Goal: Task Accomplishment & Management: Manage account settings

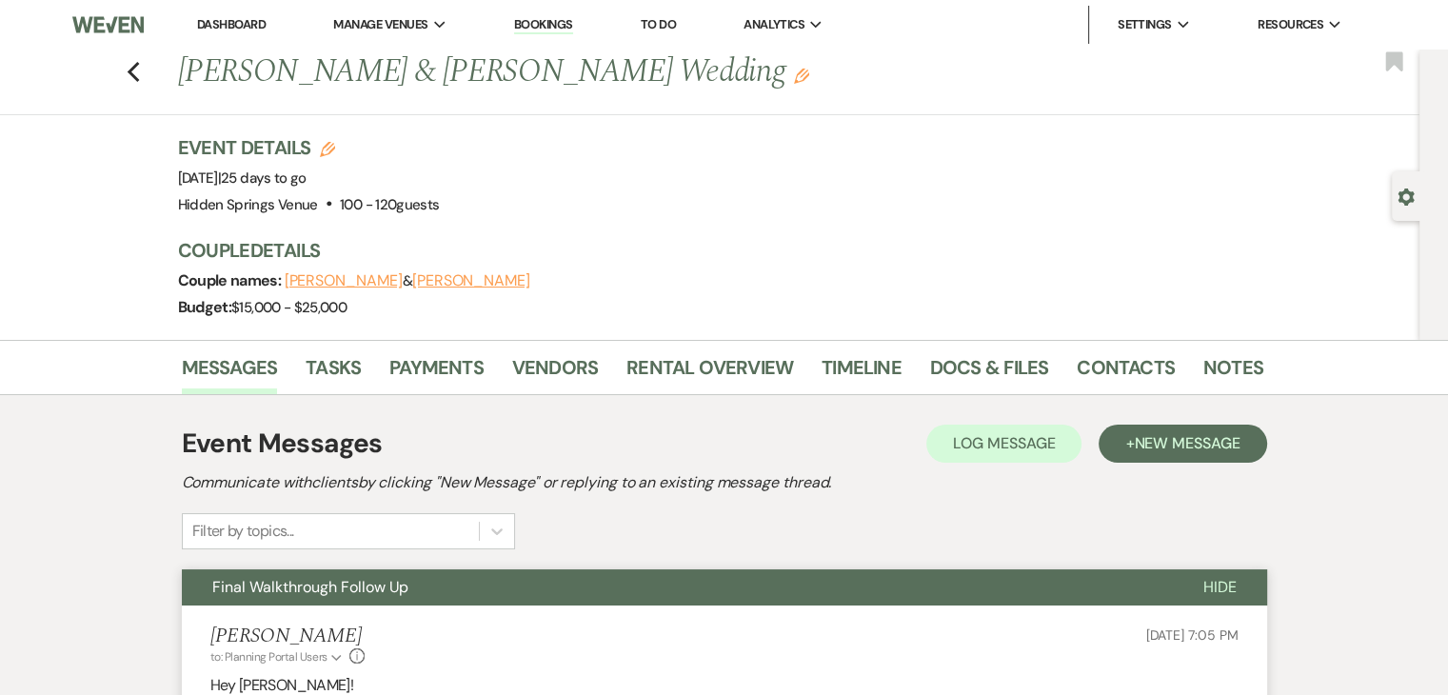
click at [234, 22] on link "Dashboard" at bounding box center [231, 24] width 69 height 16
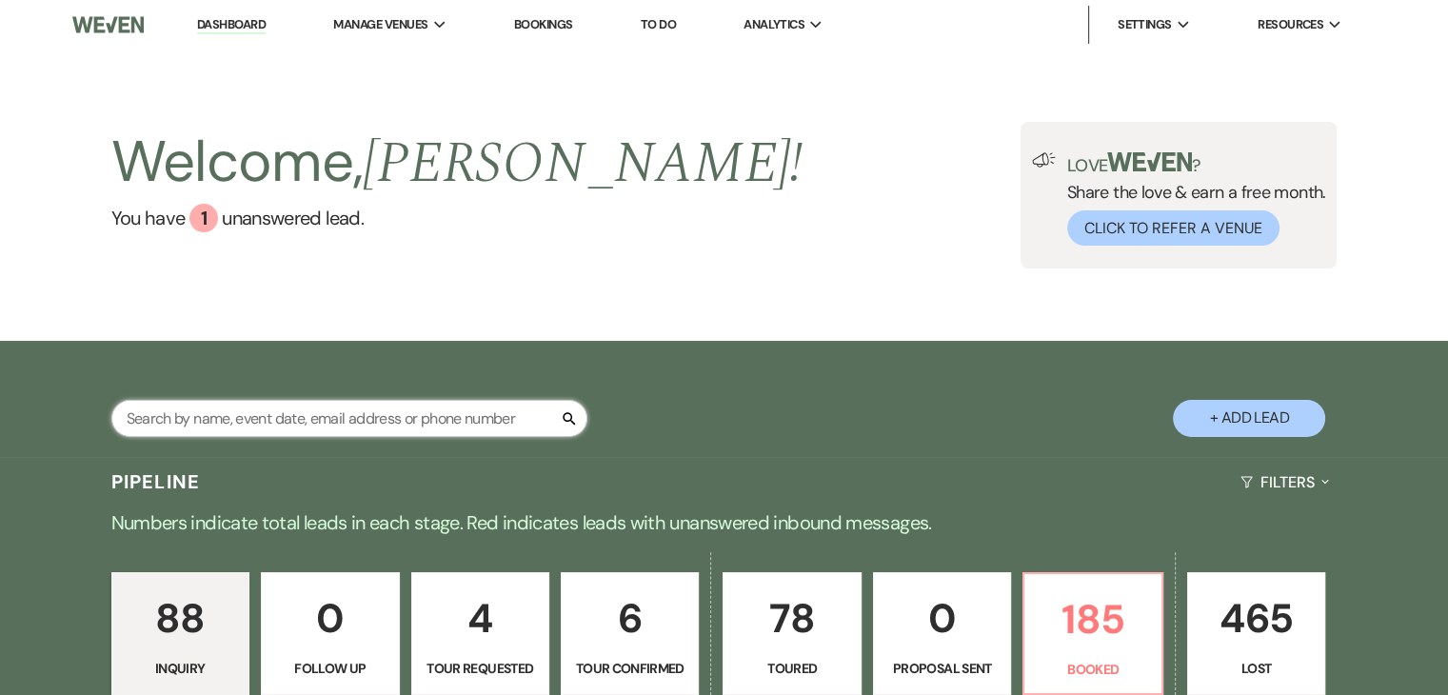
click at [379, 435] on input "text" at bounding box center [349, 418] width 476 height 37
type input "[PERSON_NAME]"
select select "5"
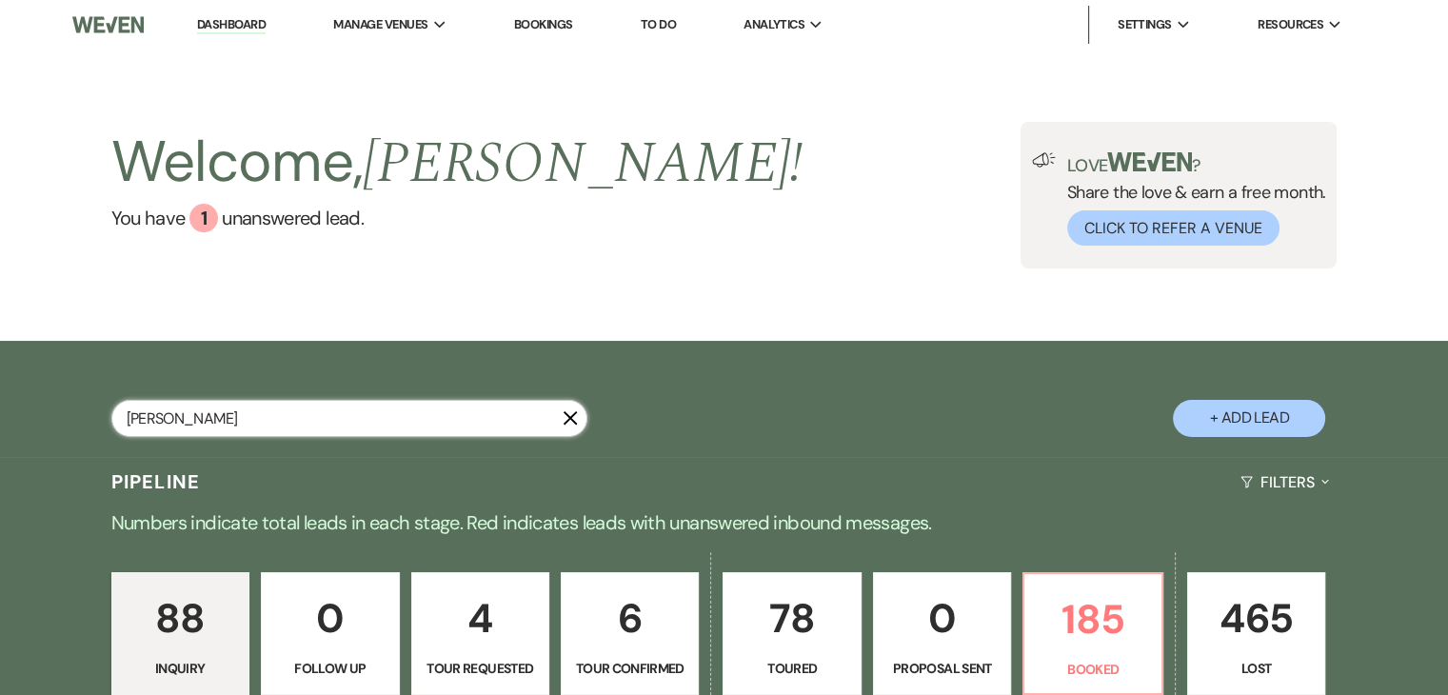
select select "8"
select select "5"
select select "8"
select select "11"
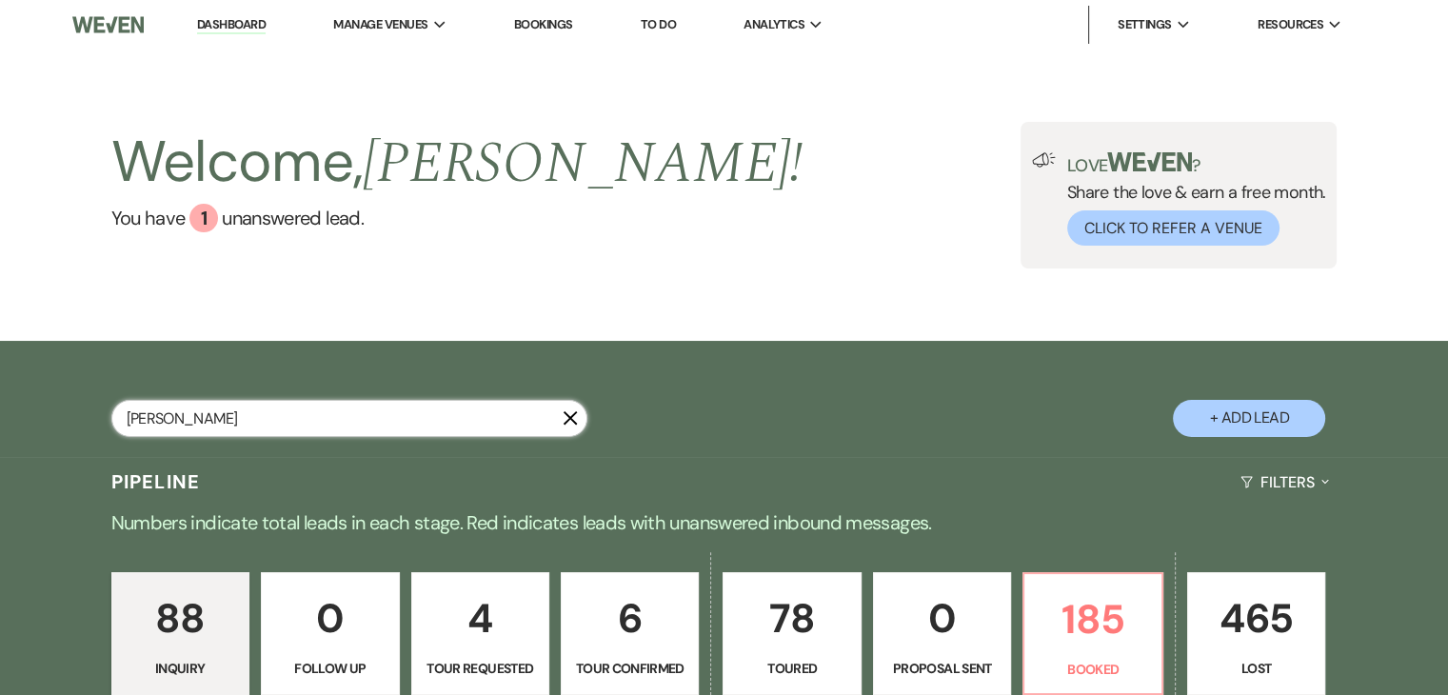
select select "8"
select select "6"
select select "8"
select select "6"
select select "8"
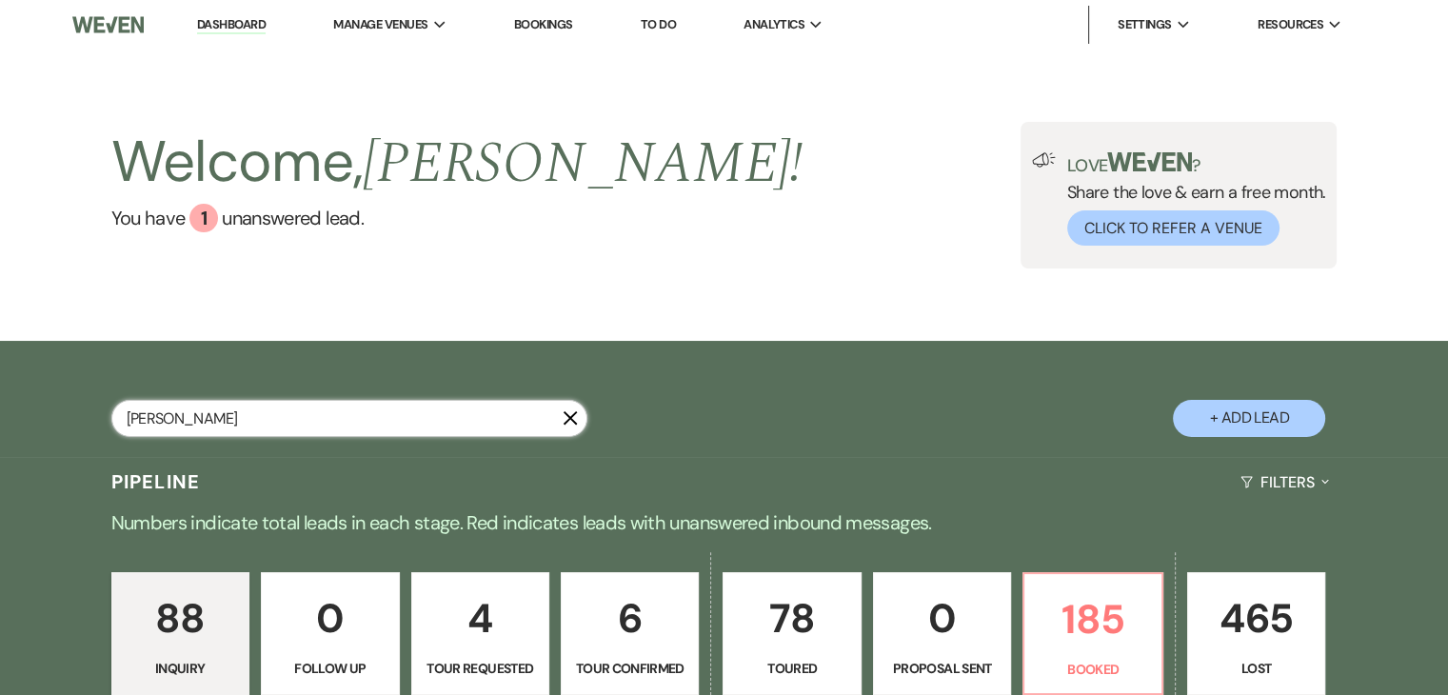
select select "4"
select select "8"
select select "5"
select select "8"
select select "5"
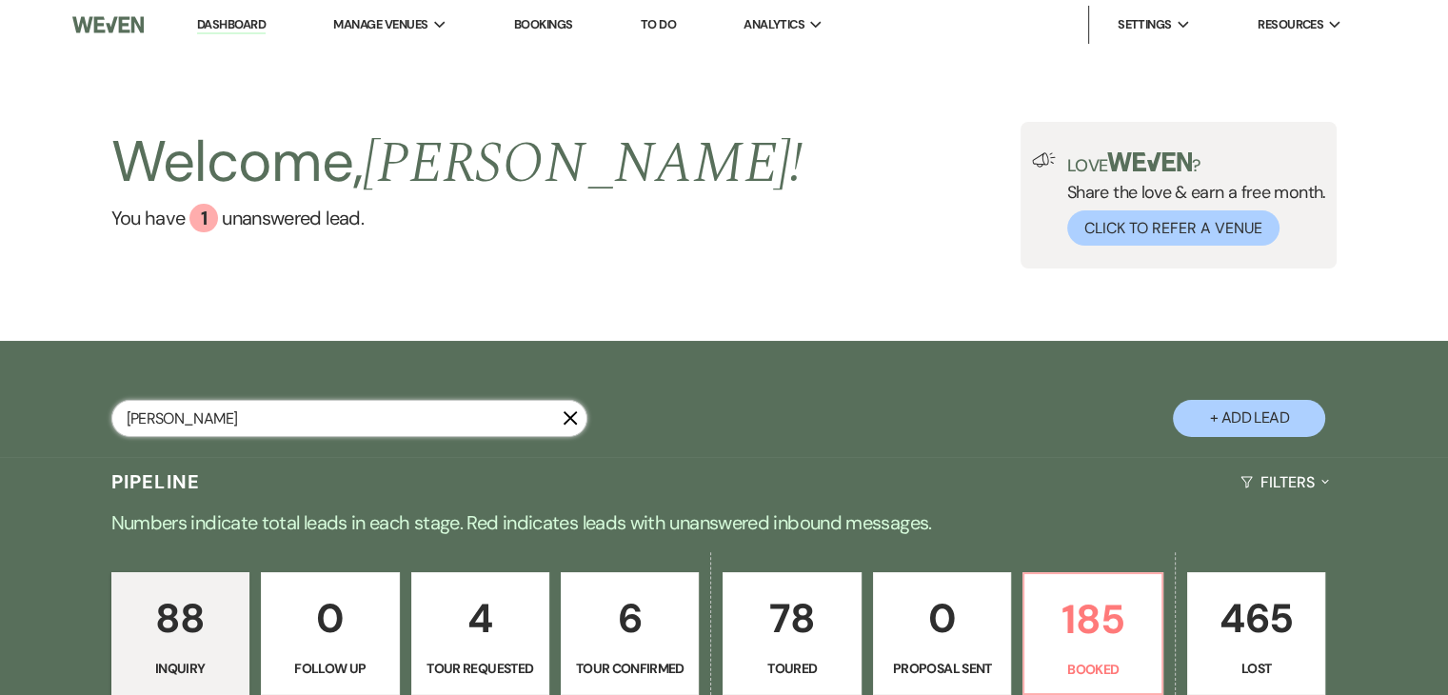
select select "8"
select select "6"
select select "8"
select select "4"
select select "8"
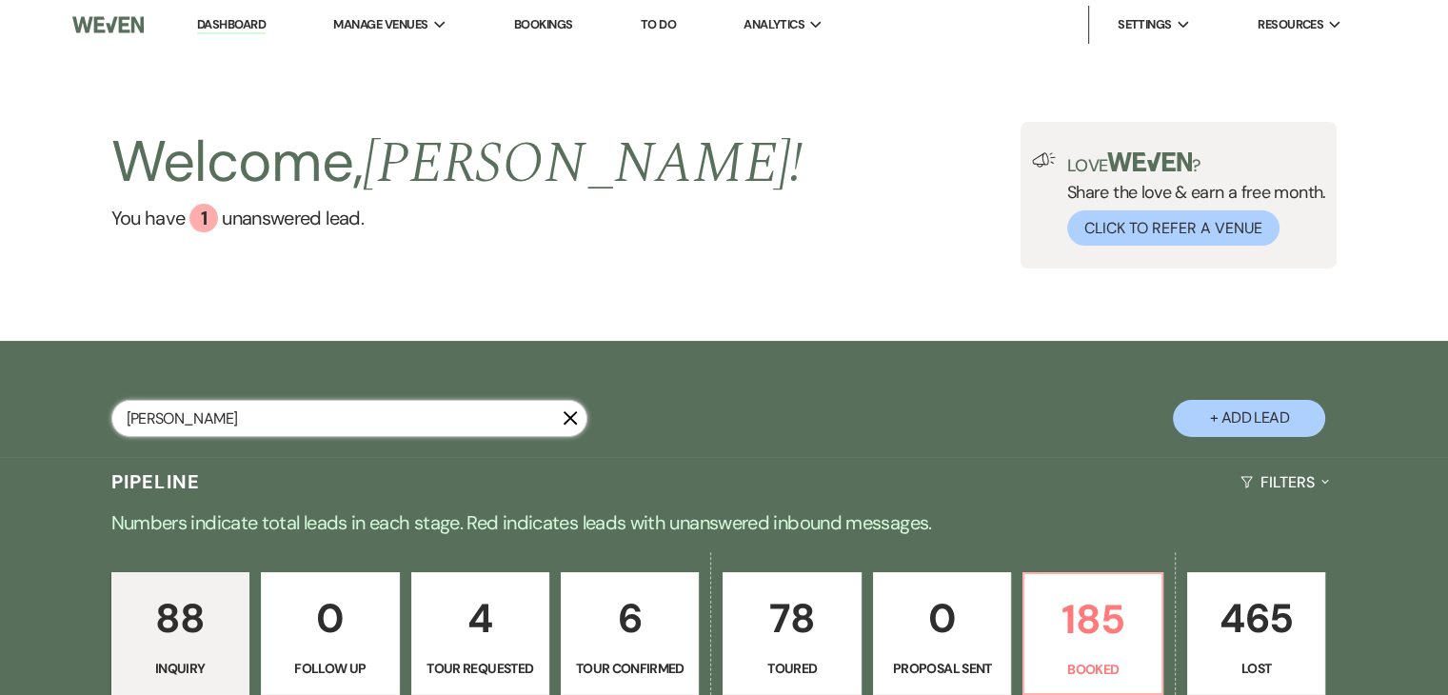
select select "4"
select select "8"
select select "4"
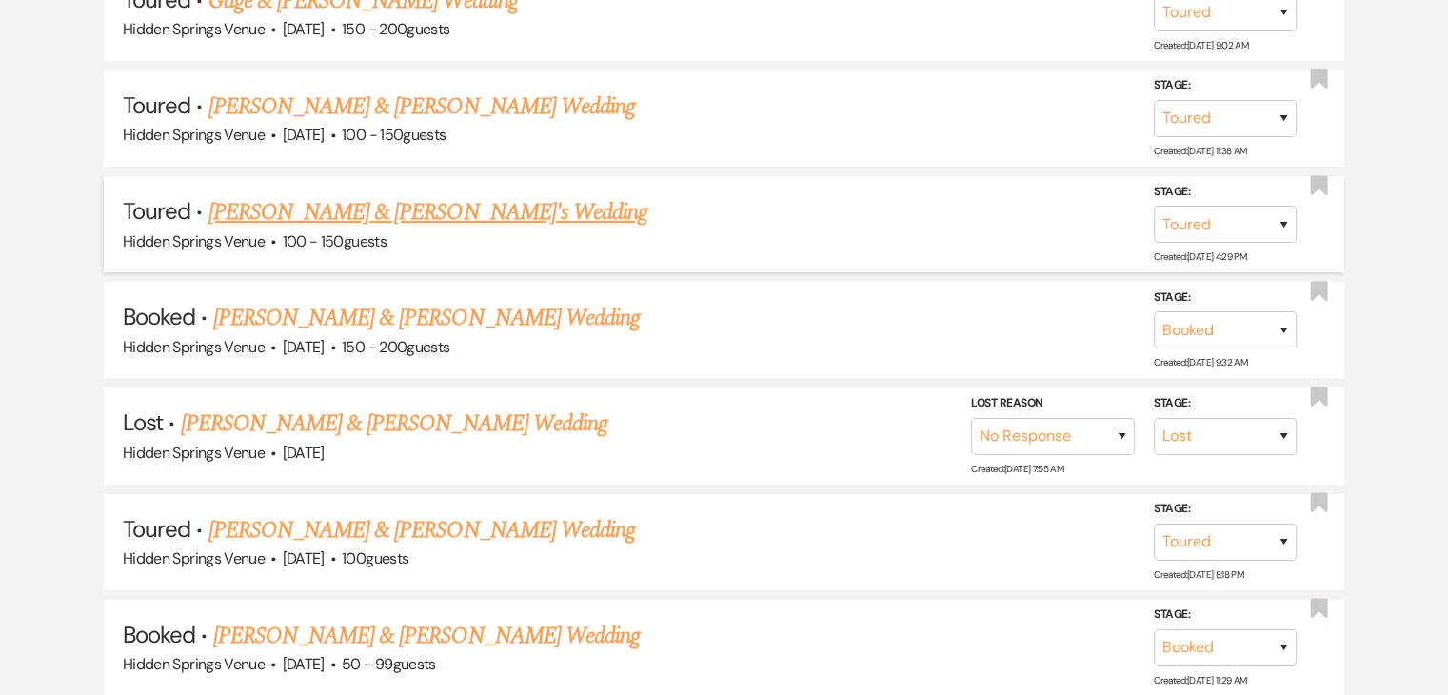
scroll to position [674, 0]
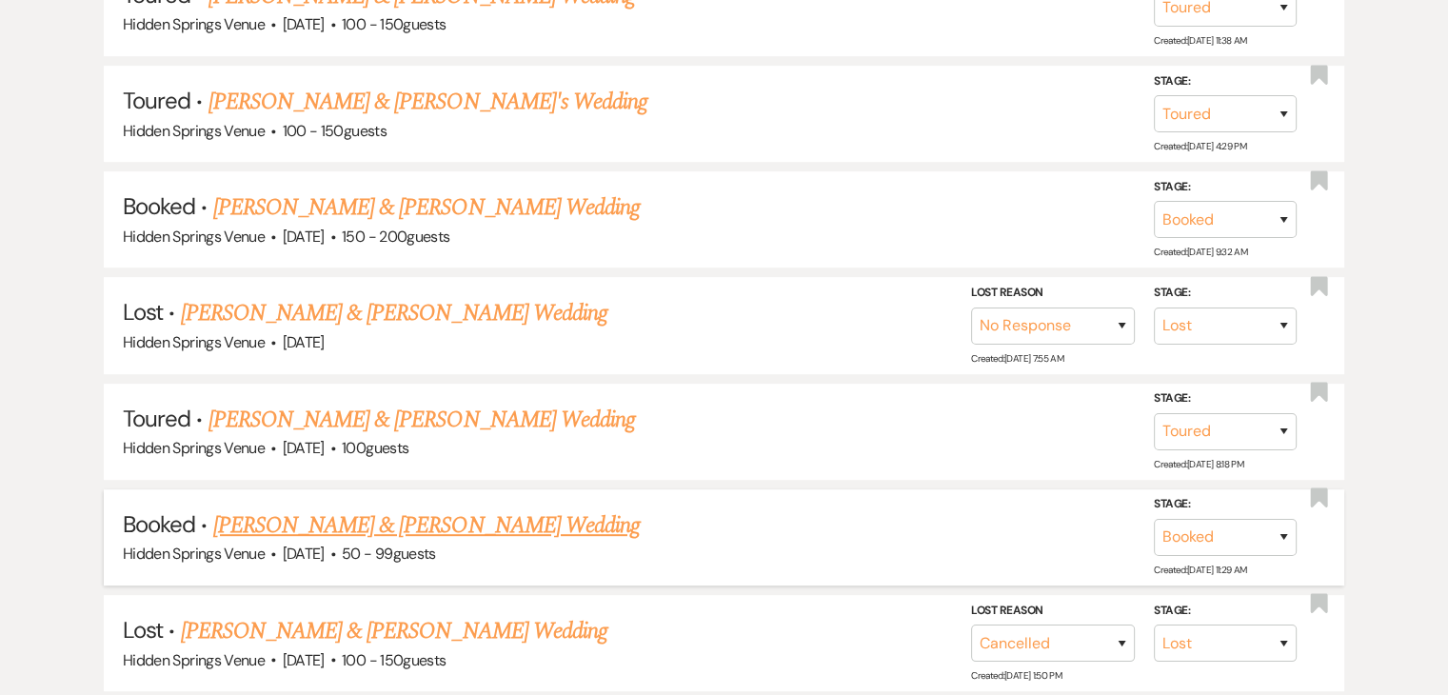
type input "[PERSON_NAME]"
click at [399, 511] on link "[PERSON_NAME] & [PERSON_NAME] Wedding" at bounding box center [426, 525] width 426 height 34
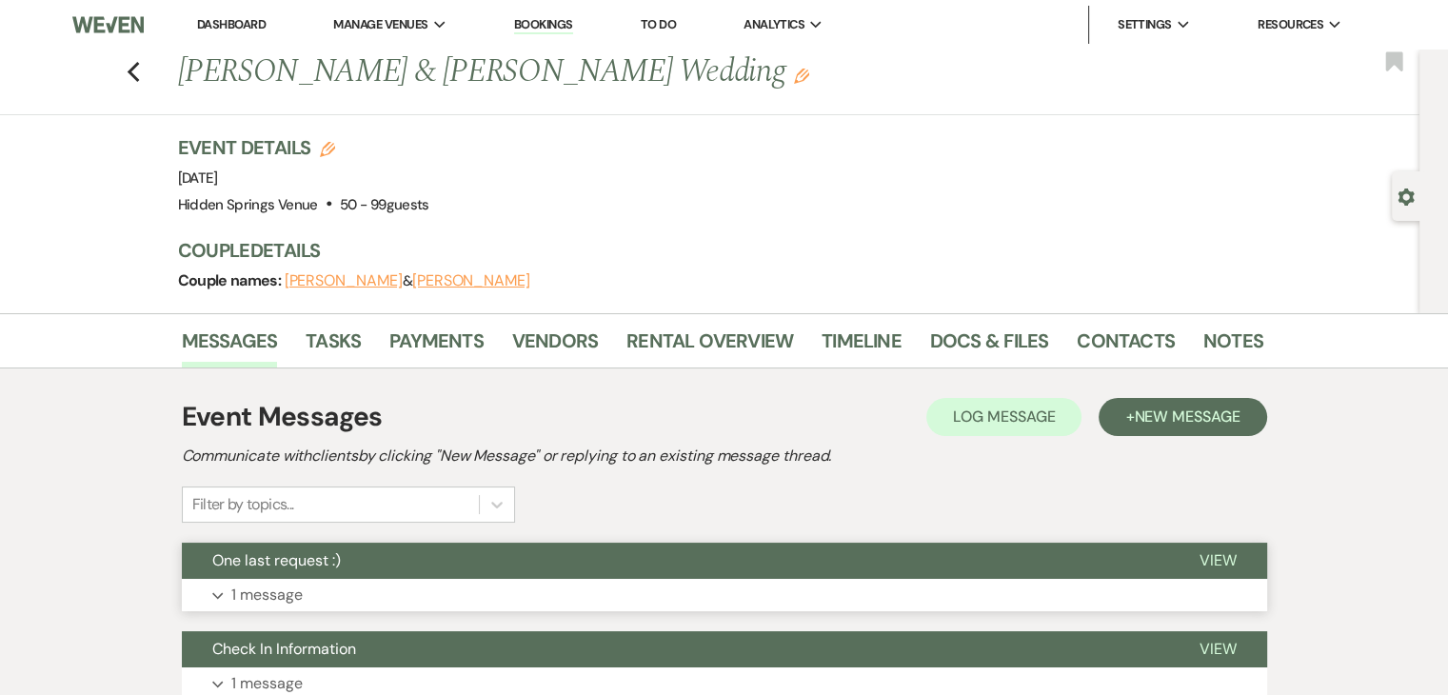
click at [411, 553] on button "One last request :)" at bounding box center [675, 560] width 987 height 36
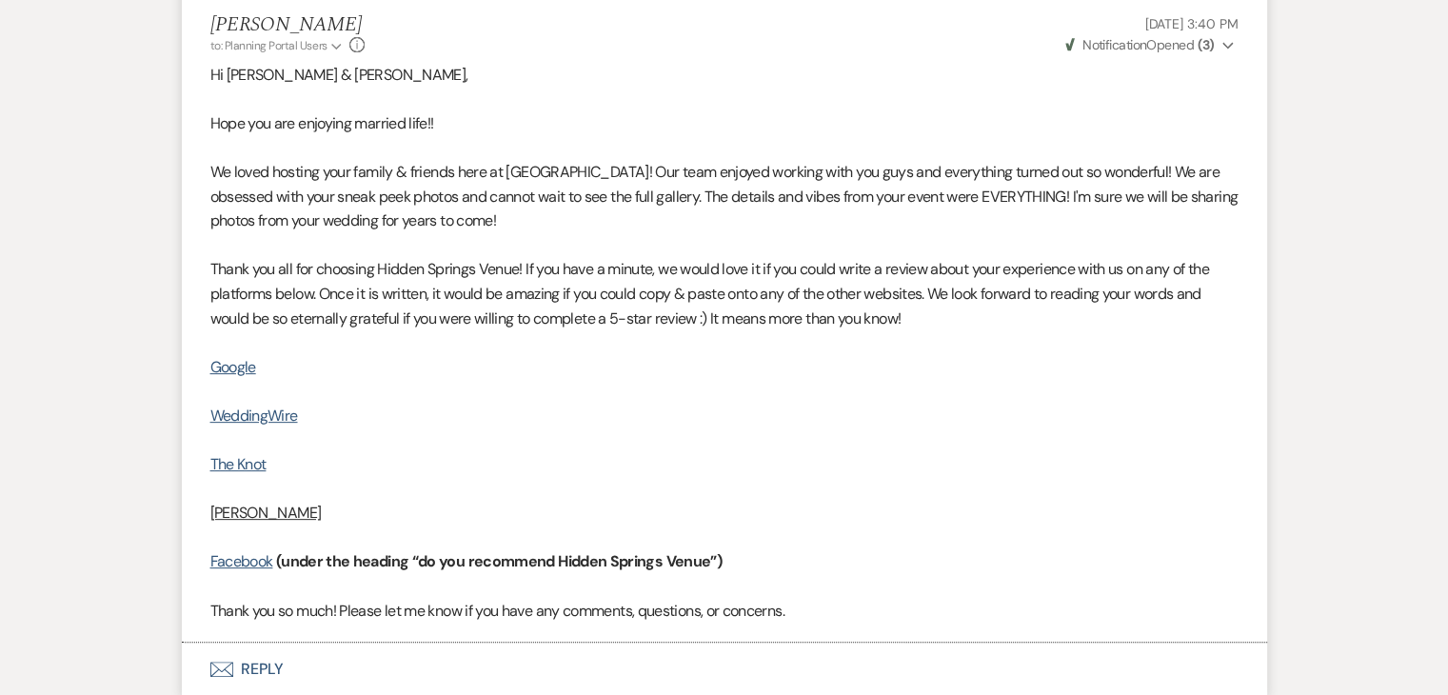
scroll to position [582, 0]
click at [224, 517] on u "[PERSON_NAME]" at bounding box center [265, 514] width 111 height 20
click at [259, 516] on p "[PERSON_NAME]" at bounding box center [724, 515] width 1028 height 25
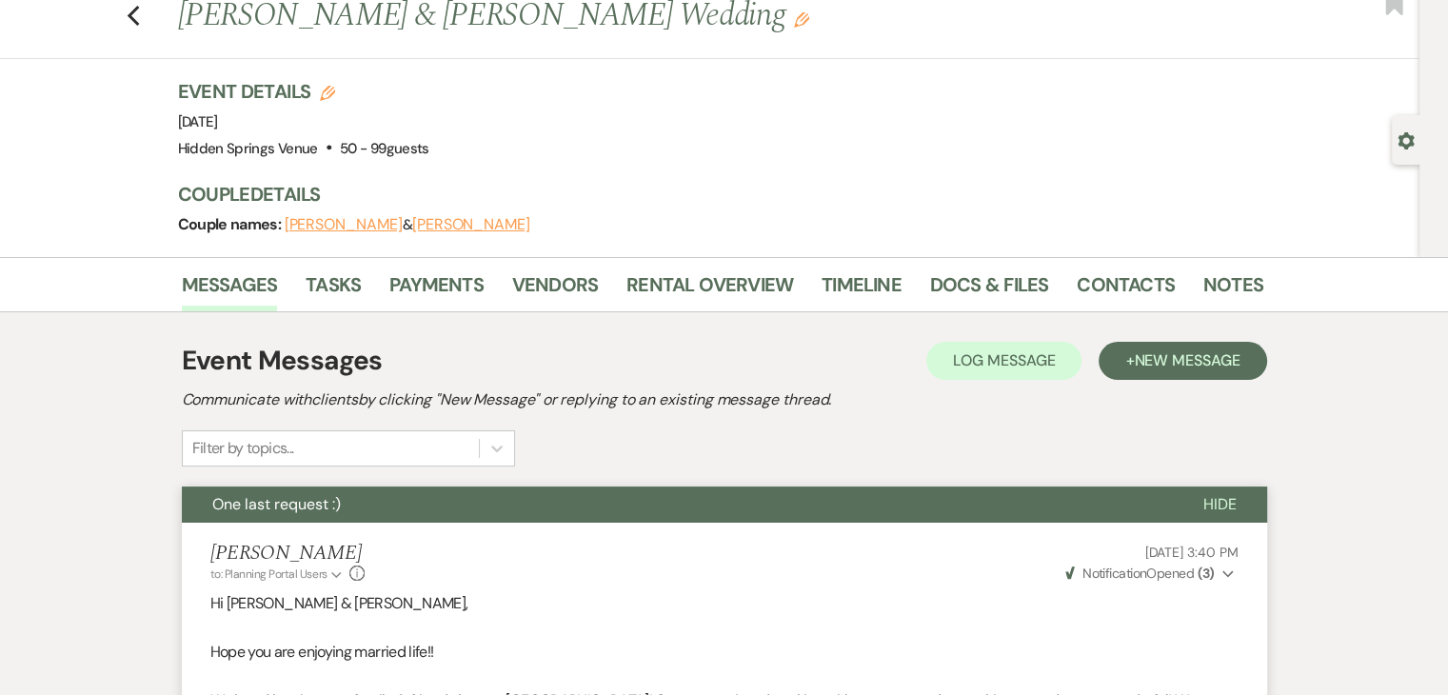
scroll to position [0, 0]
